Goal: Transaction & Acquisition: Purchase product/service

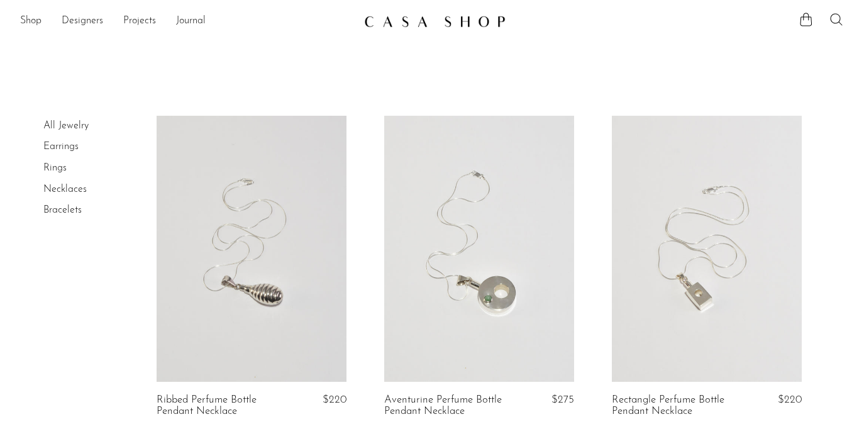
click at [838, 23] on icon at bounding box center [836, 19] width 15 height 15
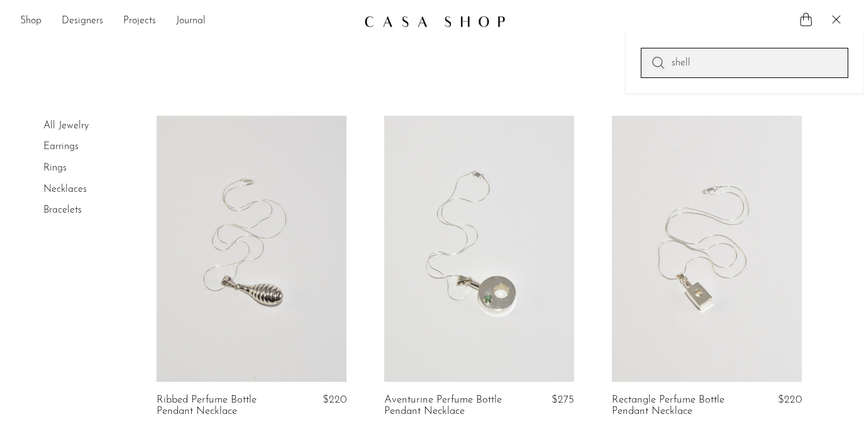
type input "shell"
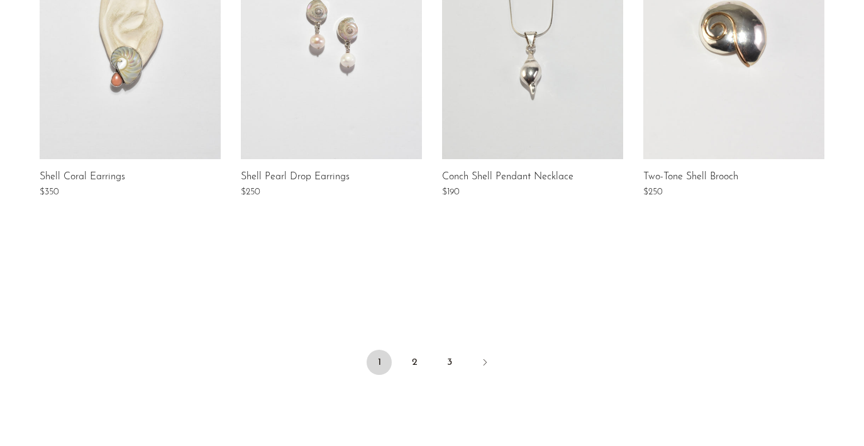
scroll to position [954, 0]
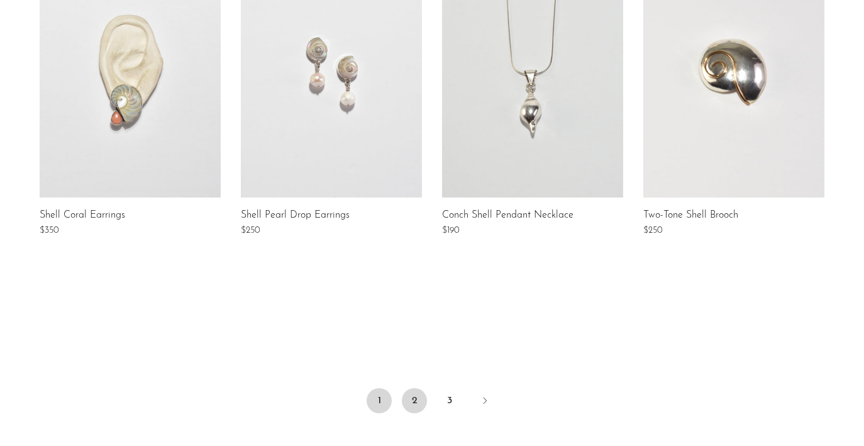
click at [422, 397] on link "2" at bounding box center [414, 400] width 25 height 25
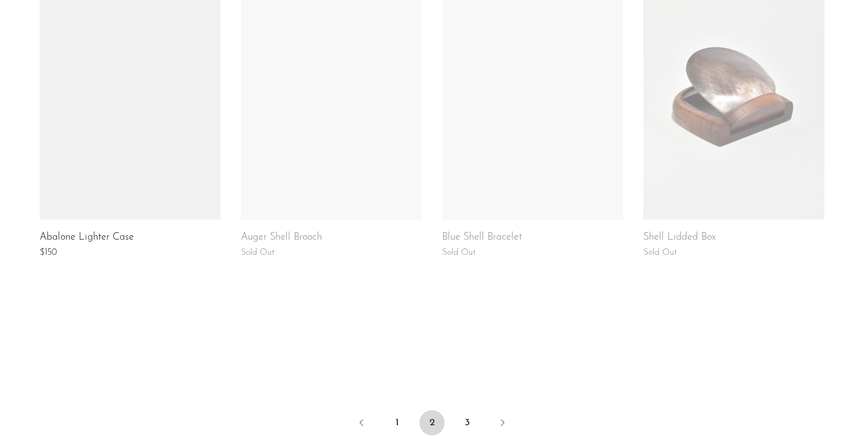
scroll to position [932, 0]
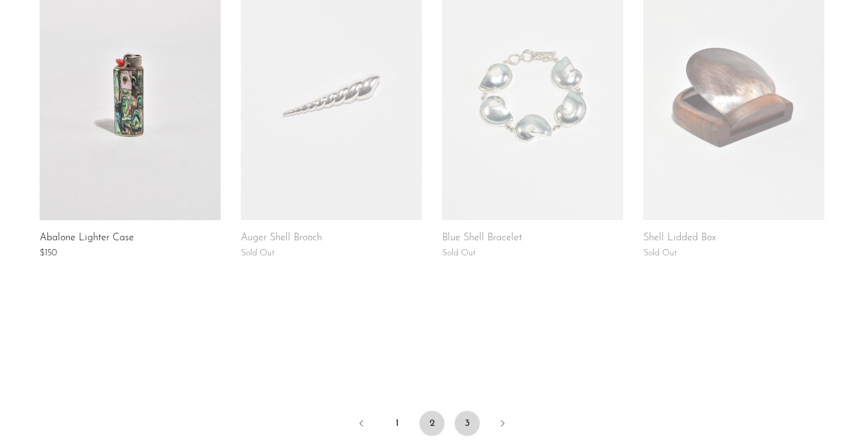
click at [469, 428] on link "3" at bounding box center [467, 423] width 25 height 25
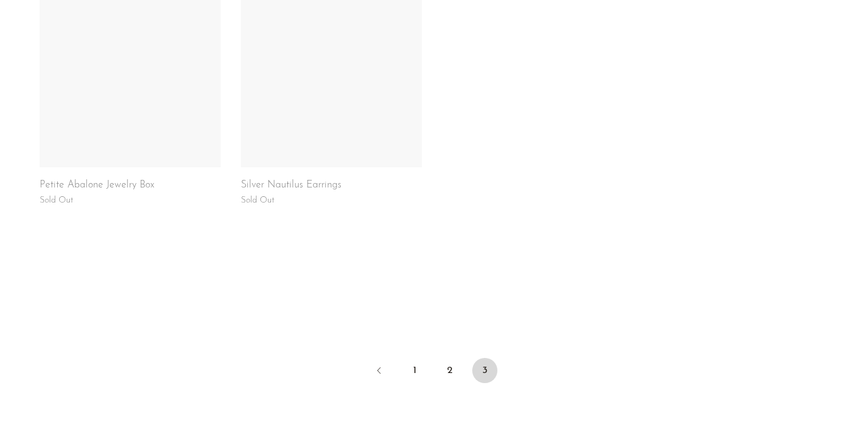
scroll to position [1113, 0]
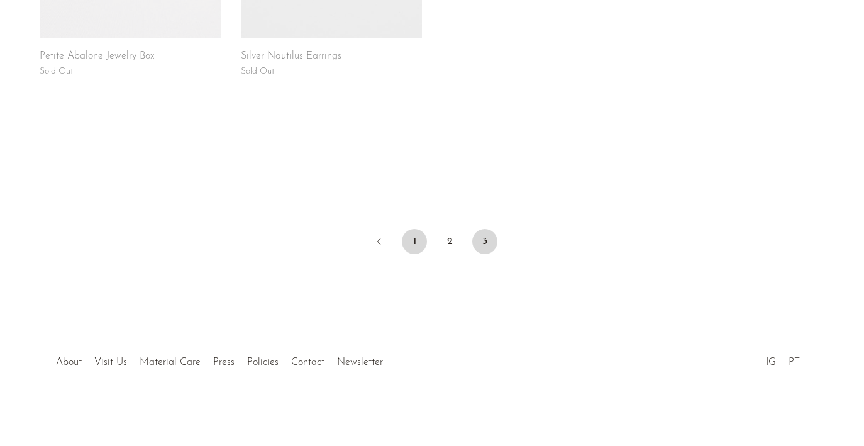
click at [408, 246] on link "1" at bounding box center [414, 241] width 25 height 25
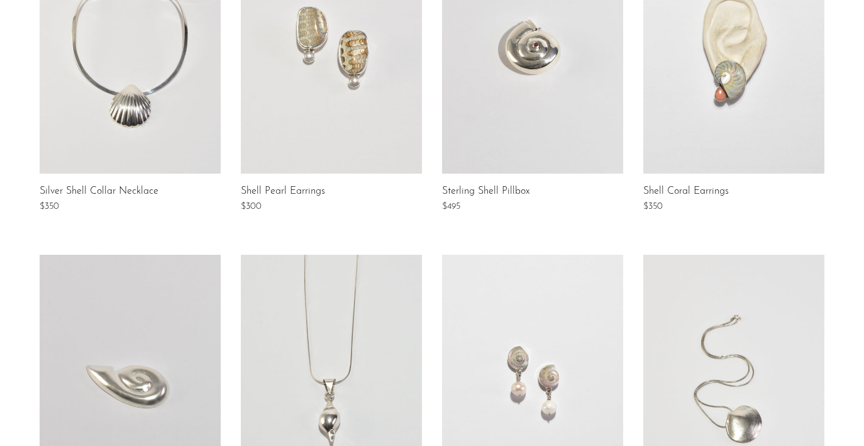
scroll to position [884, 0]
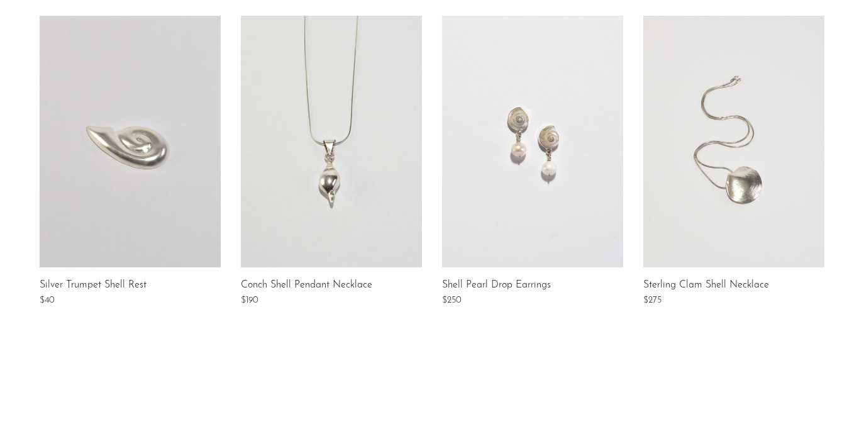
click at [691, 123] on link at bounding box center [734, 142] width 181 height 252
click at [287, 178] on link at bounding box center [331, 142] width 181 height 252
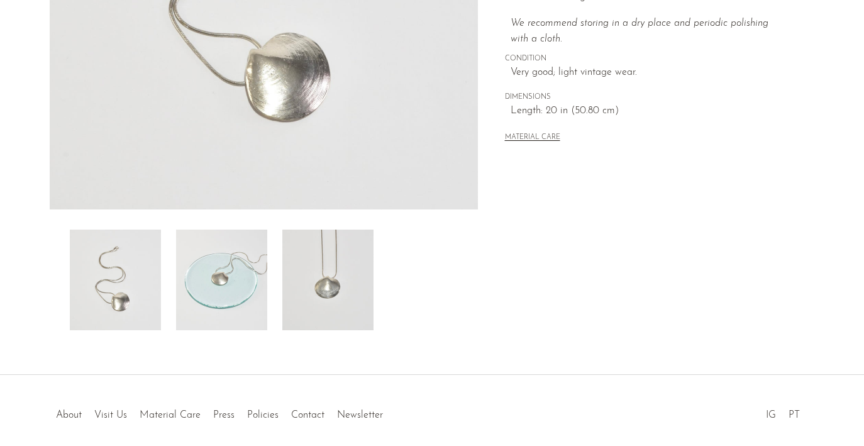
scroll to position [373, 0]
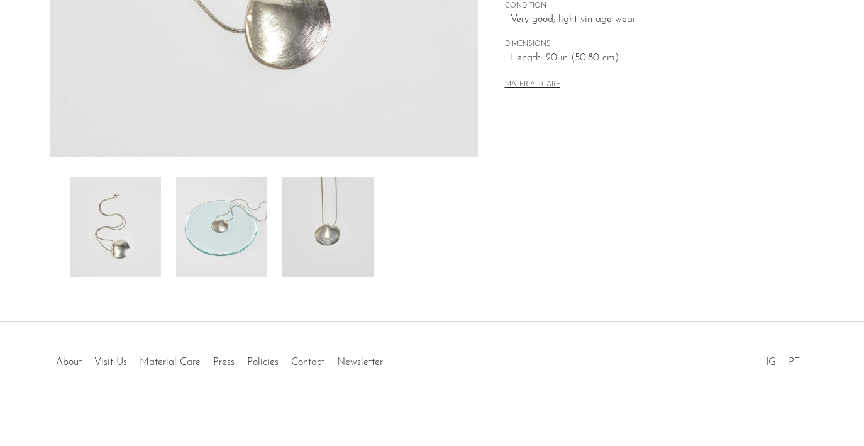
click at [221, 231] on img at bounding box center [221, 227] width 91 height 101
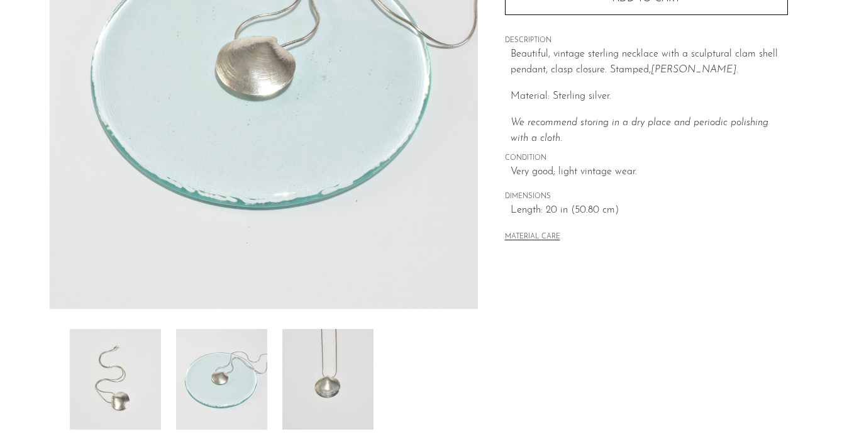
scroll to position [220, 0]
click at [320, 398] on img at bounding box center [327, 380] width 91 height 101
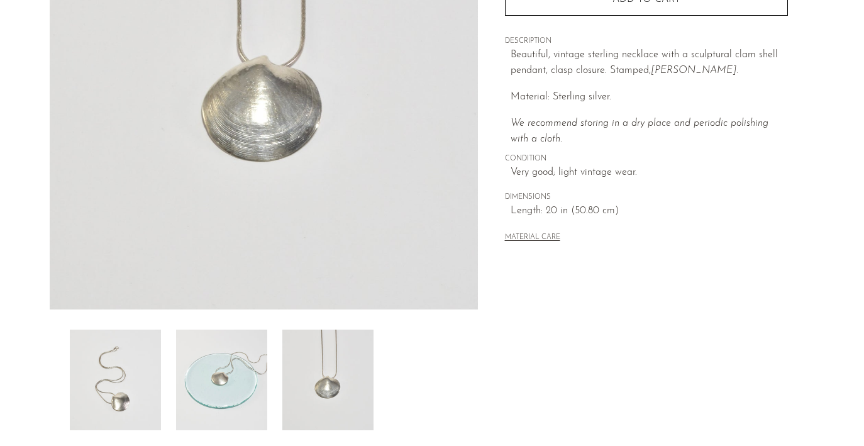
scroll to position [0, 0]
